Goal: Transaction & Acquisition: Purchase product/service

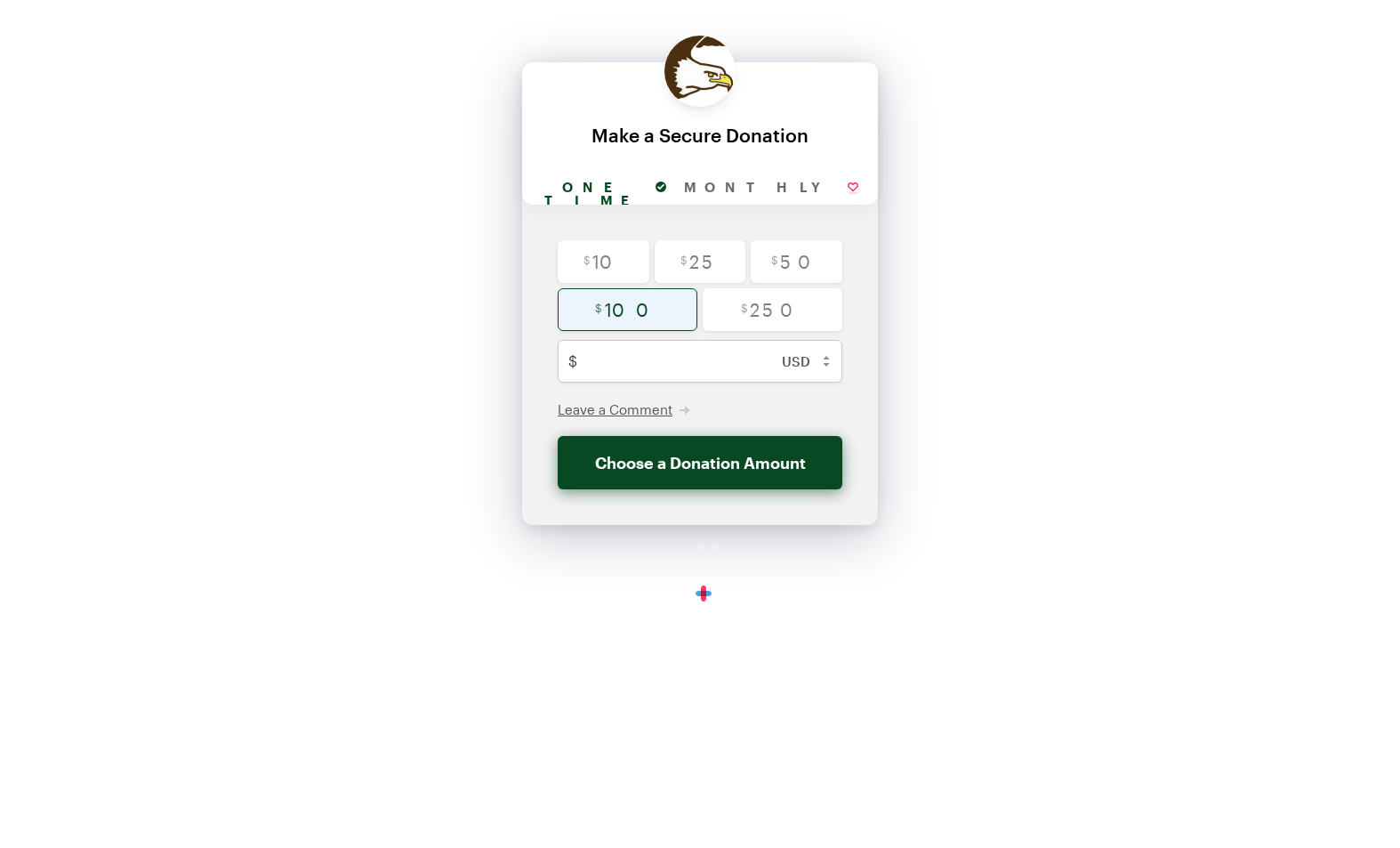
click at [667, 303] on input "radio" at bounding box center [627, 309] width 140 height 42
radio input "true"
type input "100"
checkbox input "false"
click at [715, 460] on button "Donate $100" at bounding box center [700, 462] width 285 height 53
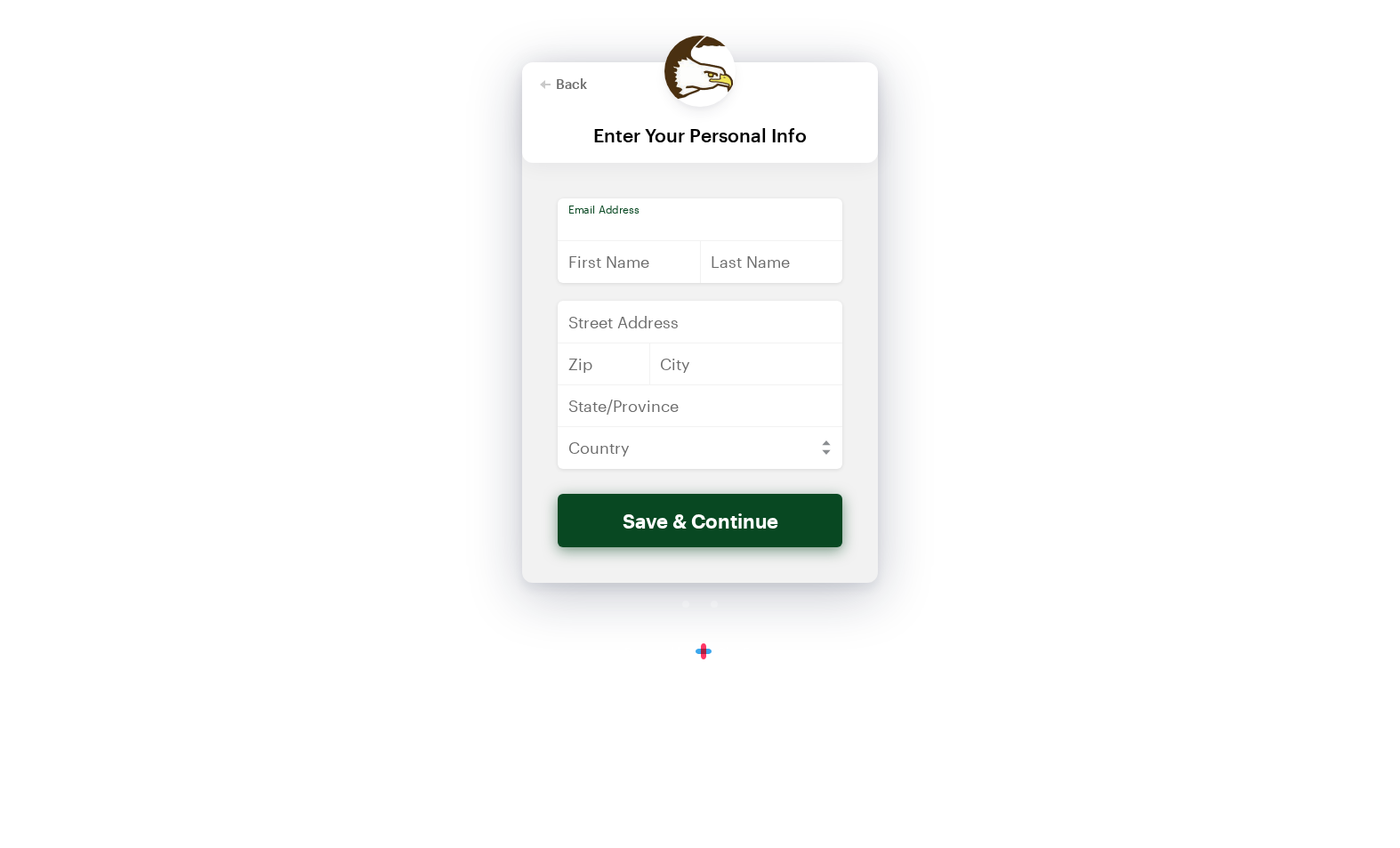
type input "[PERSON_NAME][EMAIL_ADDRESS][DOMAIN_NAME]"
type input "[PERSON_NAME]"
type input "Kamo"
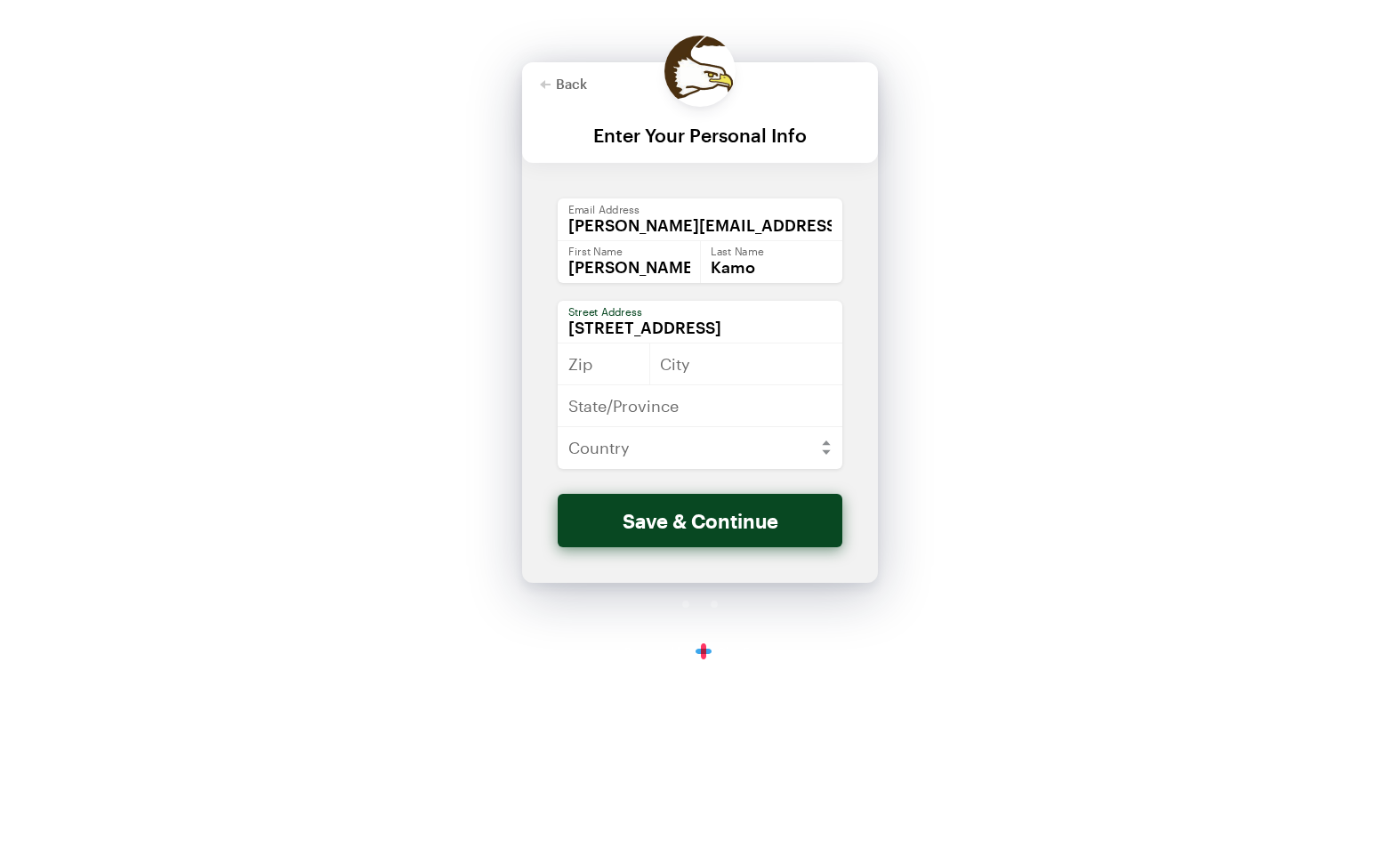
type input "[STREET_ADDRESS]"
type input "21045"
type input "Columbia"
type input "MD"
select select "US"
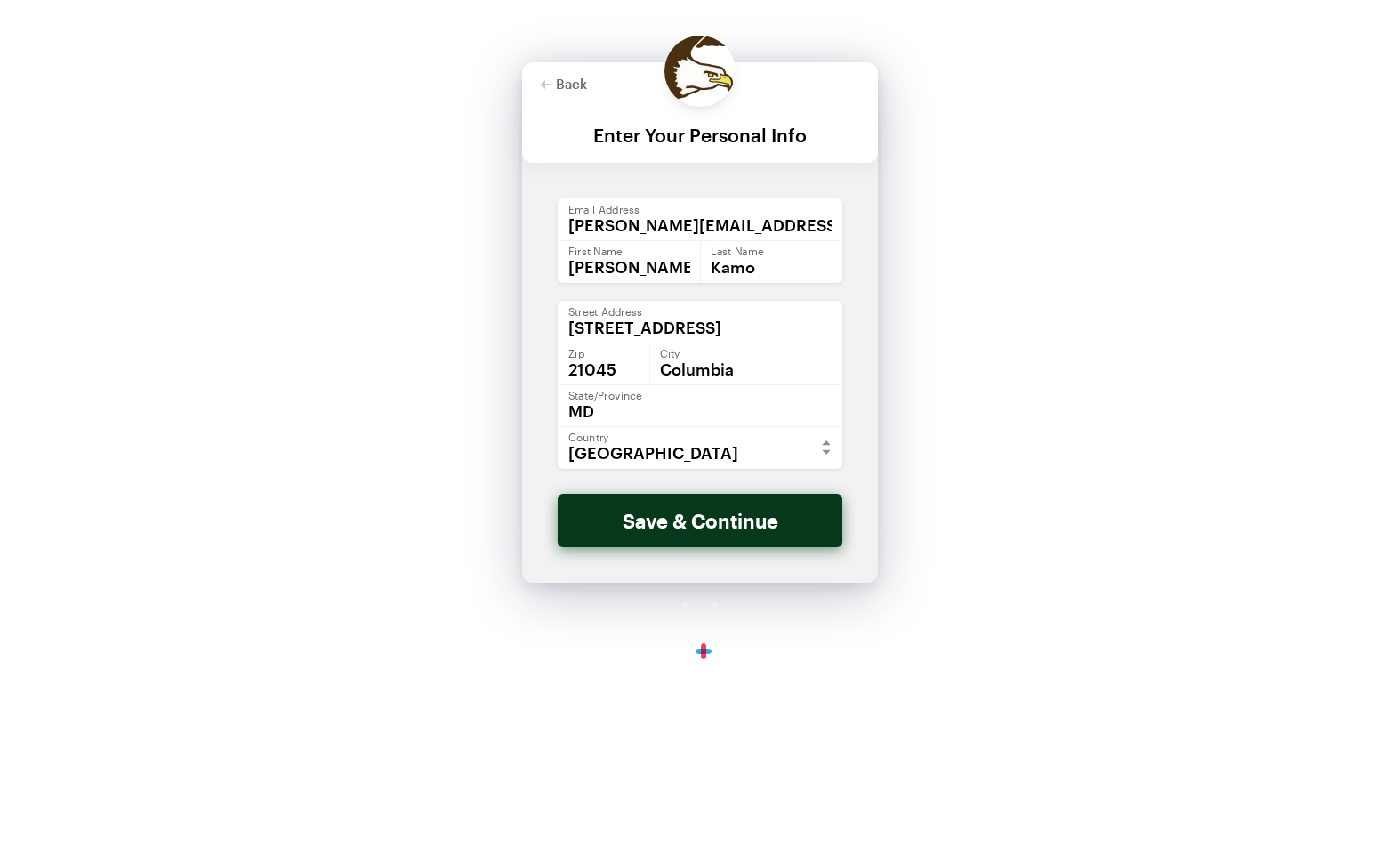
click at [674, 528] on button "Save & Continue" at bounding box center [700, 520] width 285 height 53
checkbox input "false"
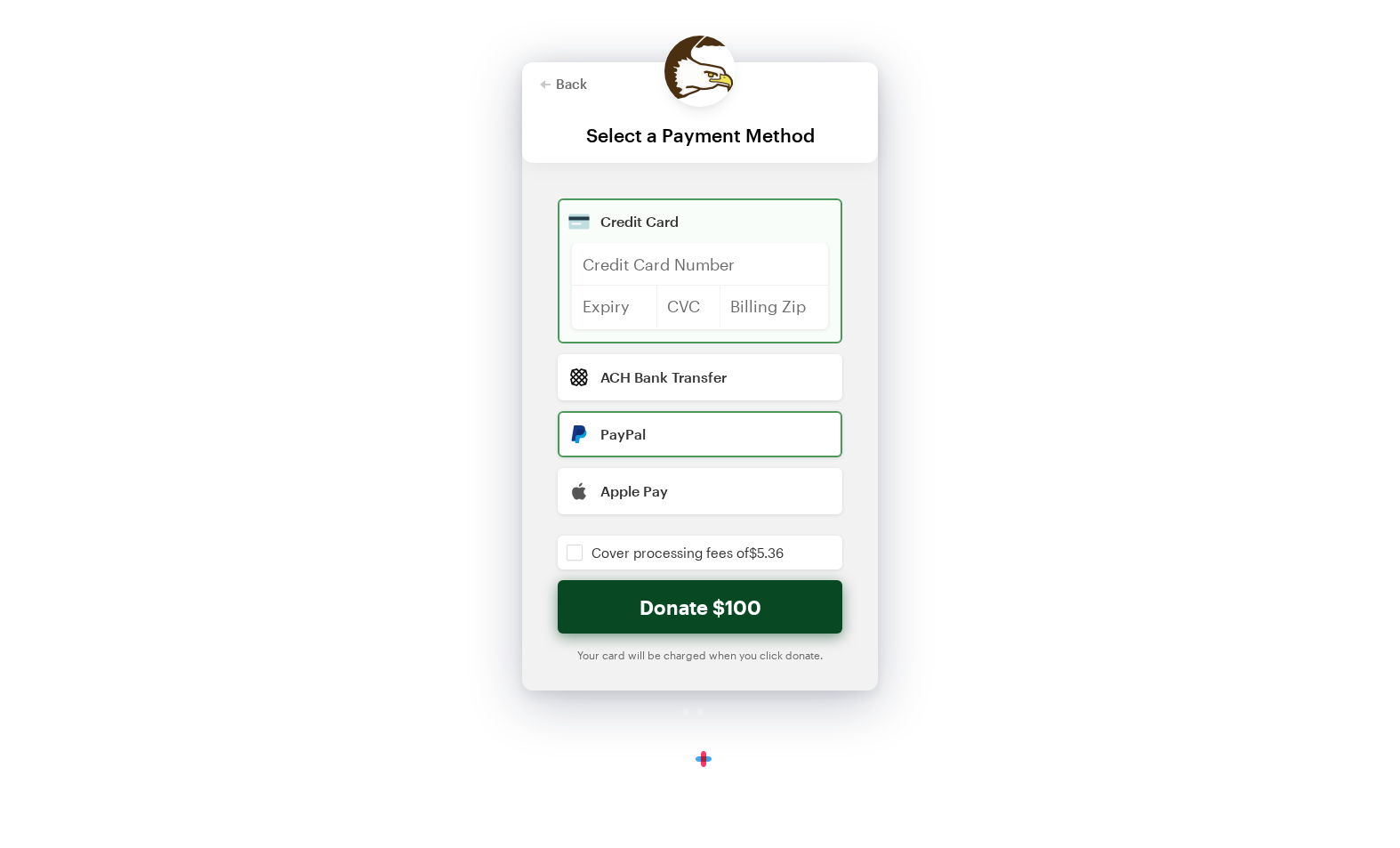
click at [667, 438] on input "radio" at bounding box center [700, 433] width 285 height 46
radio input "true"
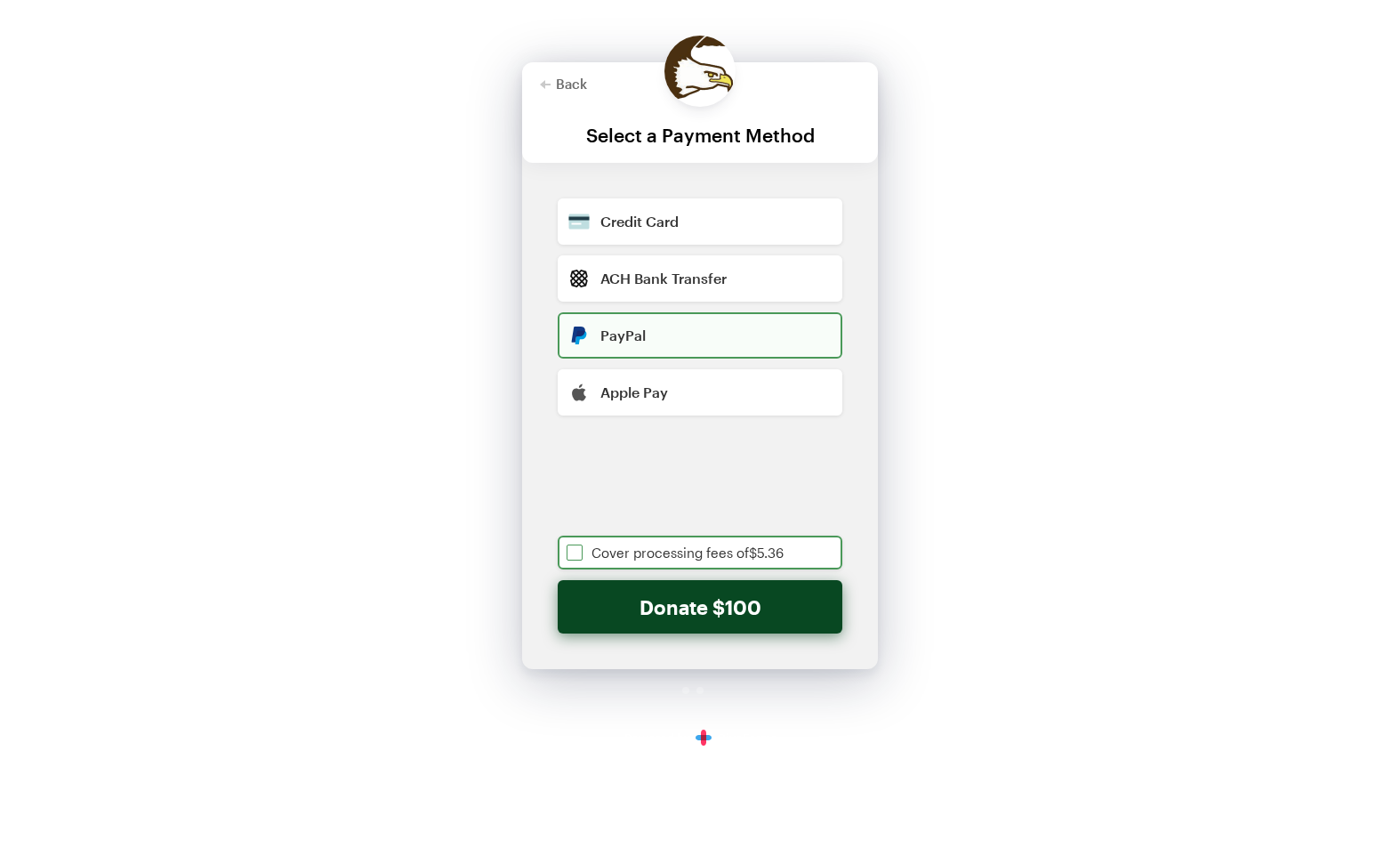
click at [577, 554] on input "checkbox" at bounding box center [700, 553] width 285 height 34
checkbox input "true"
